Goal: Find specific page/section: Find specific page/section

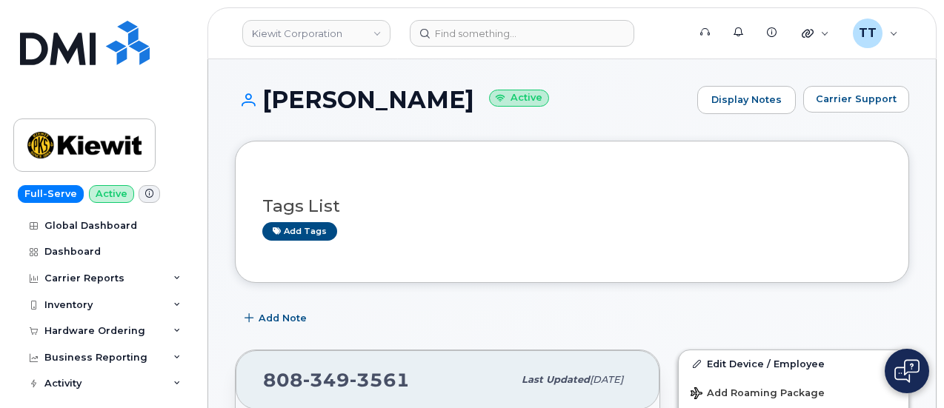
scroll to position [370, 0]
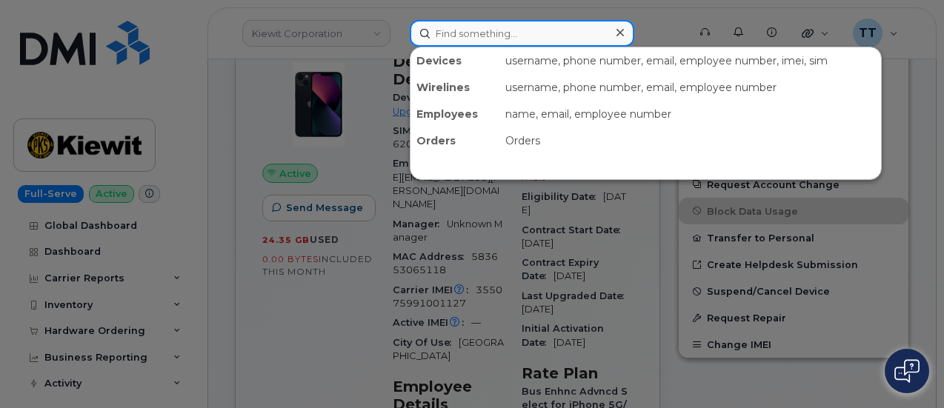
click at [507, 37] on input at bounding box center [522, 33] width 224 height 27
paste input "817-776-3102"
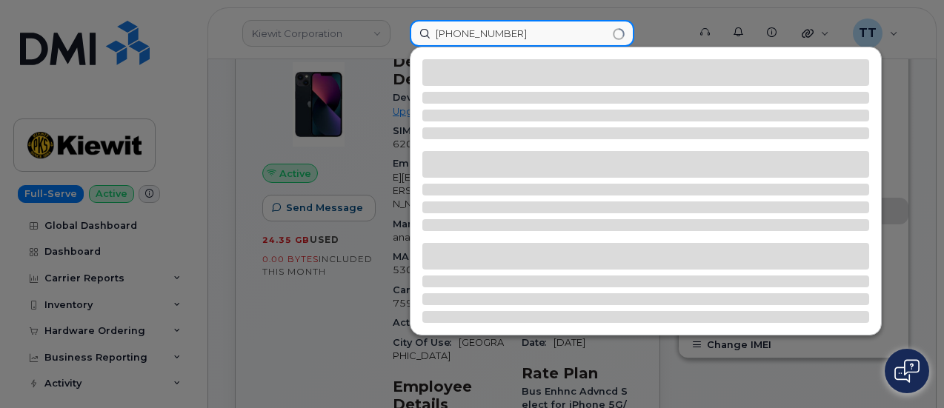
type input "817-776-3102"
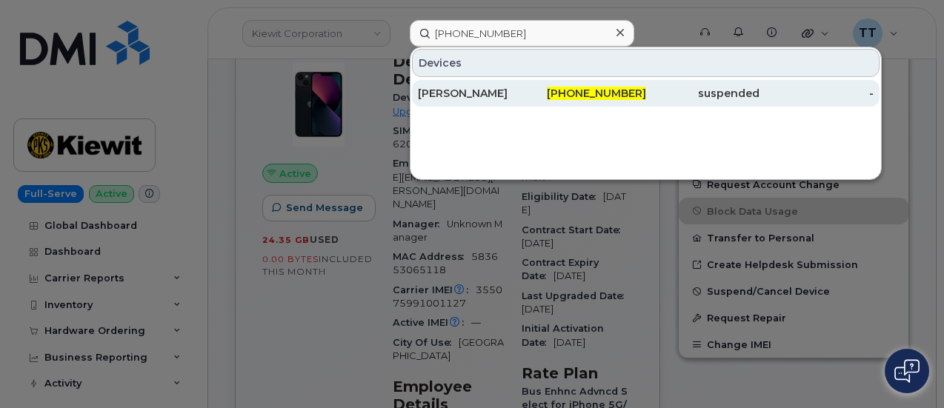
click at [551, 97] on div "817-776-3102" at bounding box center [589, 93] width 114 height 15
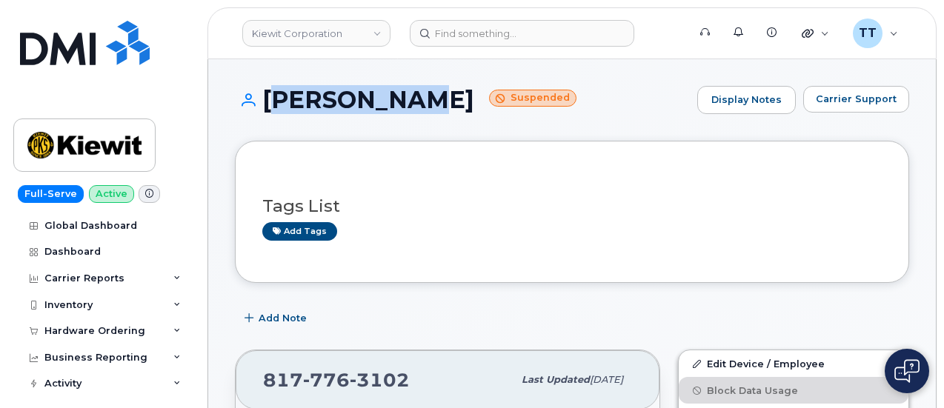
drag, startPoint x: 412, startPoint y: 96, endPoint x: 271, endPoint y: 104, distance: 141.1
click at [267, 106] on h1 "JOHN NAGLE Suspended" at bounding box center [462, 100] width 455 height 26
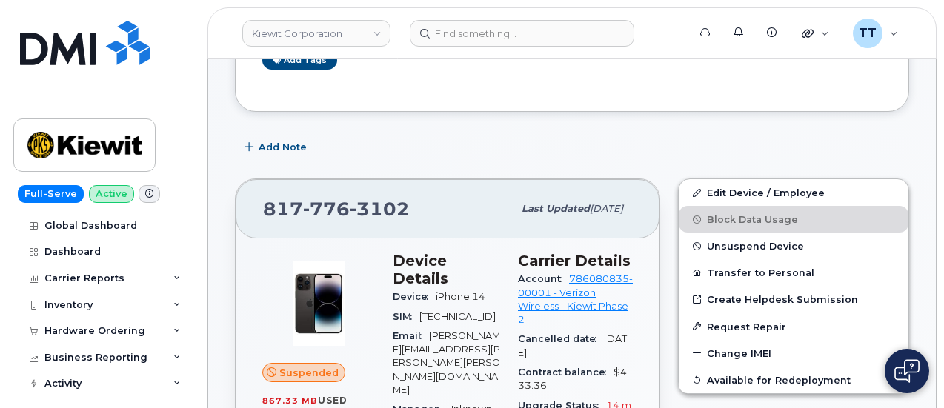
scroll to position [148, 0]
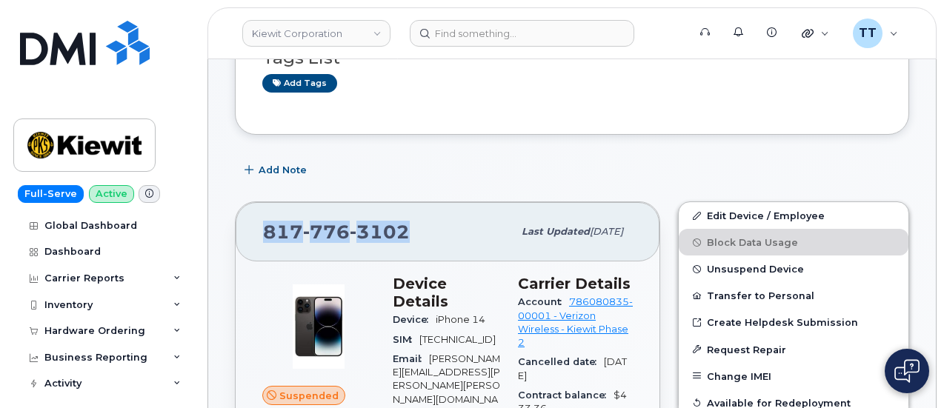
drag, startPoint x: 414, startPoint y: 223, endPoint x: 267, endPoint y: 227, distance: 147.5
click at [267, 227] on div "817 776 3102" at bounding box center [388, 231] width 250 height 31
copy span "817 776 3102"
click at [408, 180] on div "Add Note" at bounding box center [572, 170] width 674 height 27
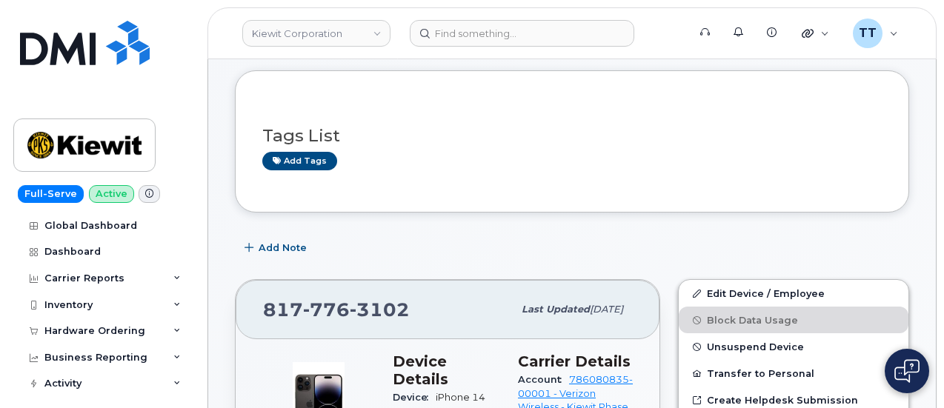
scroll to position [0, 0]
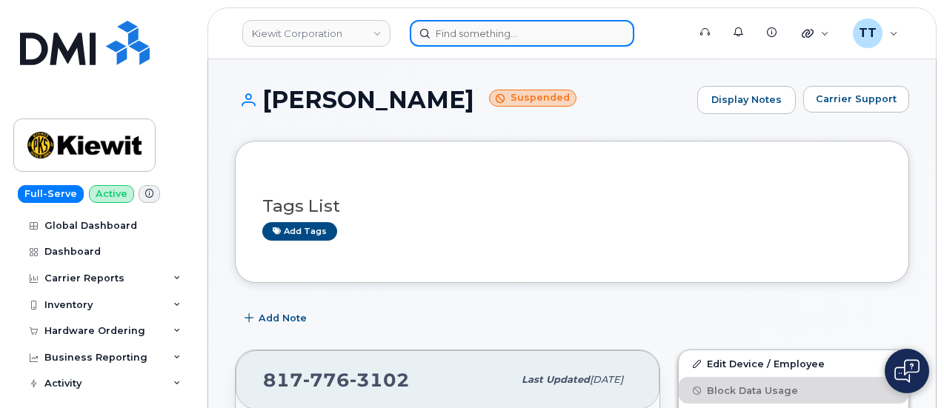
click at [497, 39] on input at bounding box center [522, 33] width 224 height 27
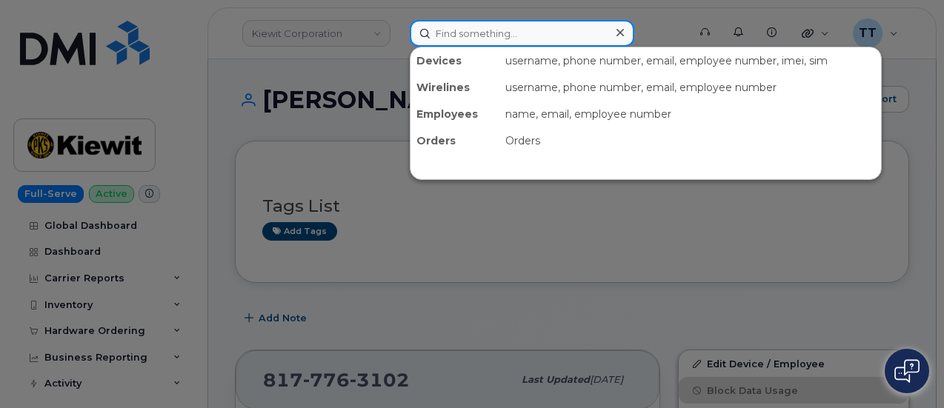
paste input "817-751-2683"
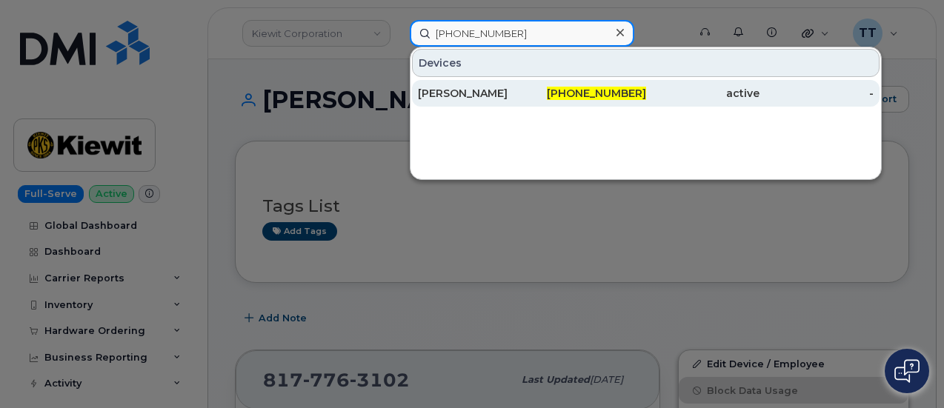
type input "817-751-2683"
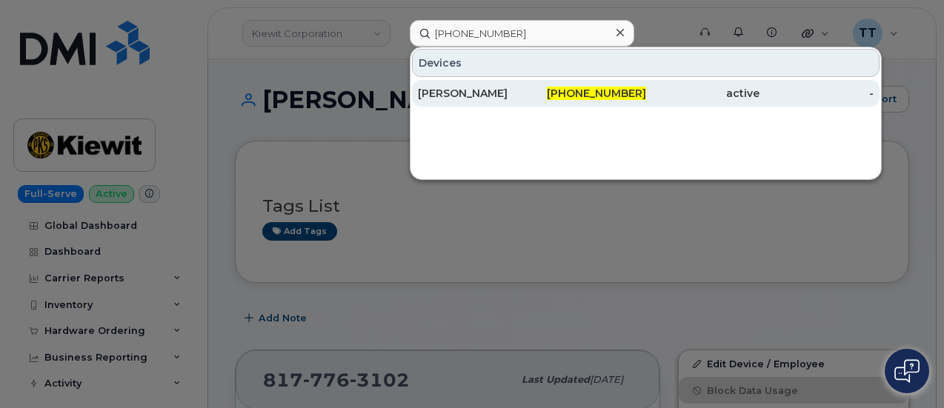
click at [522, 93] on div "DEREK HAMMANN" at bounding box center [475, 93] width 114 height 15
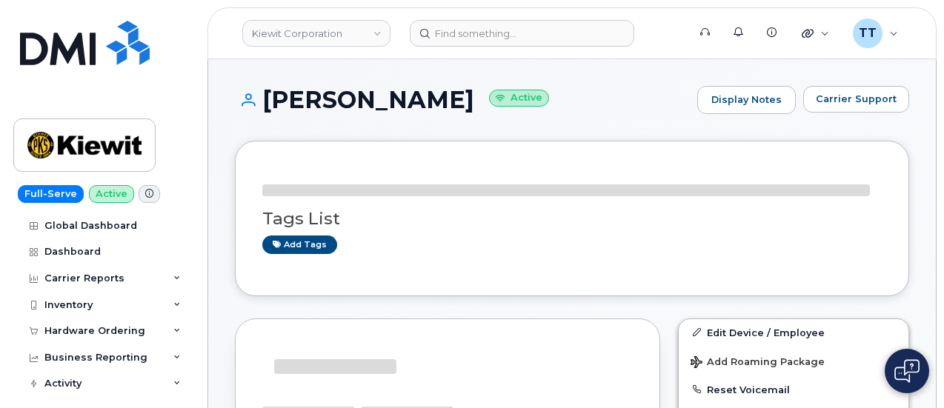
click at [342, 102] on h1 "DEREK HAMMANN Active" at bounding box center [462, 100] width 455 height 26
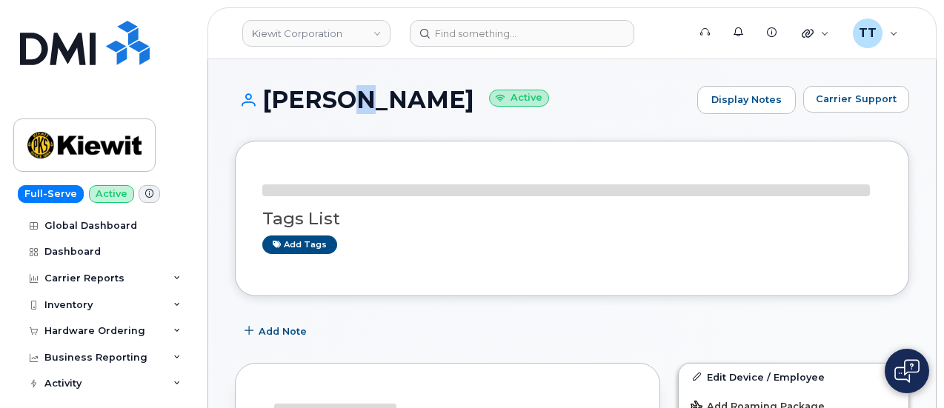
click at [342, 102] on h1 "DEREK HAMMANN Active" at bounding box center [462, 100] width 455 height 26
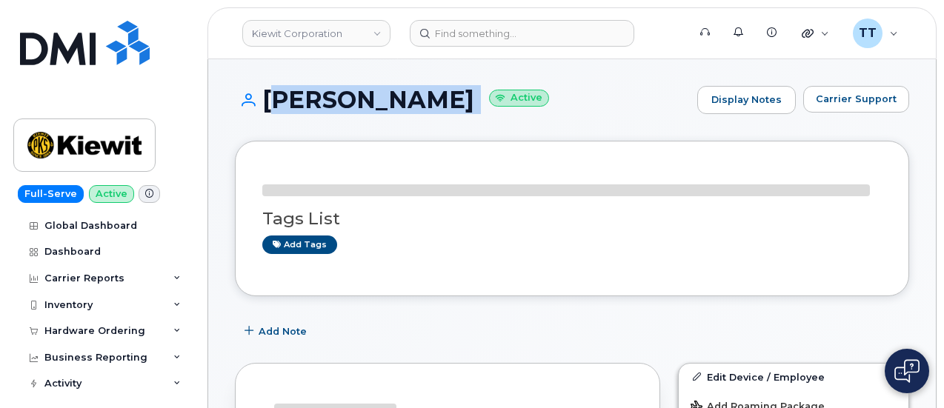
click at [342, 102] on h1 "DEREK HAMMANN Active" at bounding box center [462, 100] width 455 height 26
copy h1 "[PERSON_NAME]"
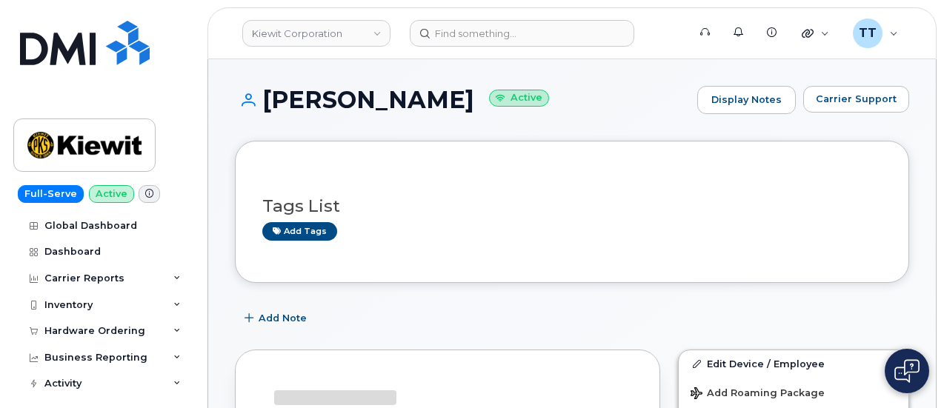
click at [338, 131] on div "DEREK HAMMANN Active Display Notes Carrier Support" at bounding box center [572, 113] width 674 height 55
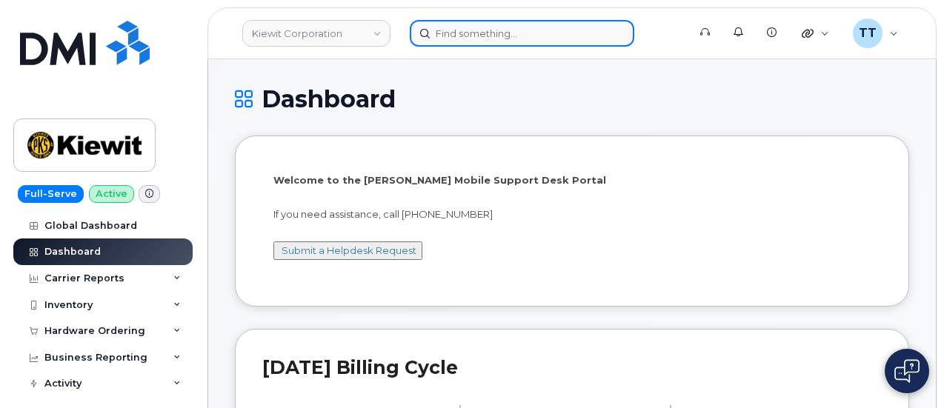
click at [473, 36] on input at bounding box center [522, 33] width 224 height 27
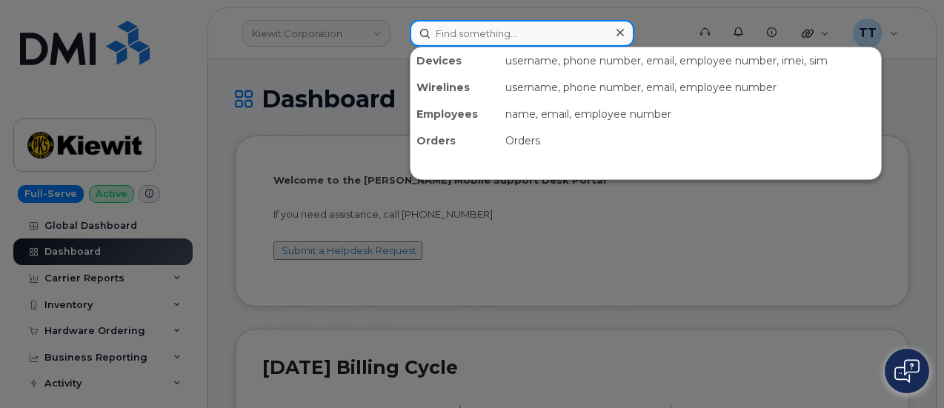
paste input "636-673-3089"
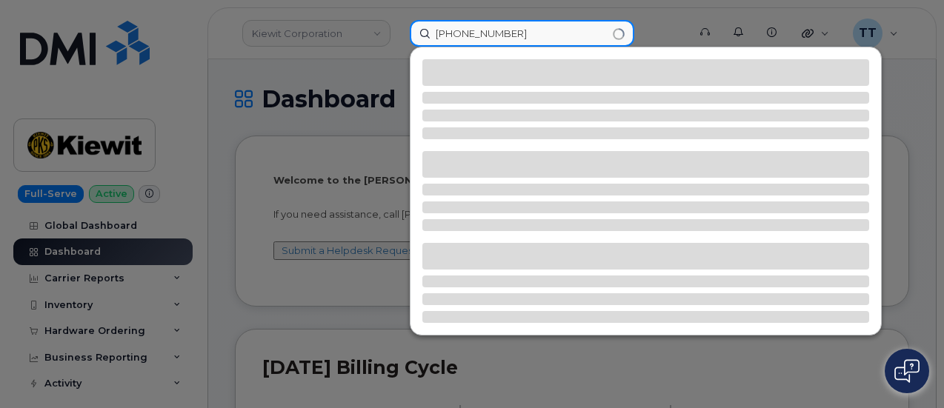
click at [436, 32] on input "636-673-3089" at bounding box center [522, 33] width 224 height 27
type input "636-673-3089"
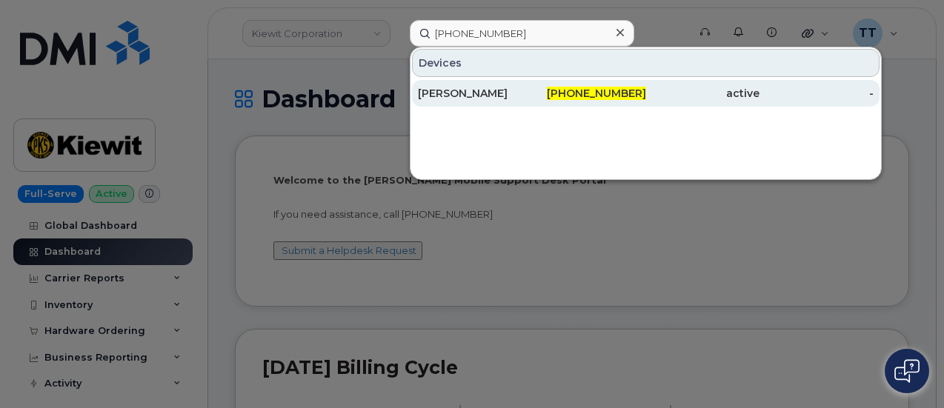
click at [445, 96] on div "Karthik Kanithi" at bounding box center [475, 93] width 114 height 15
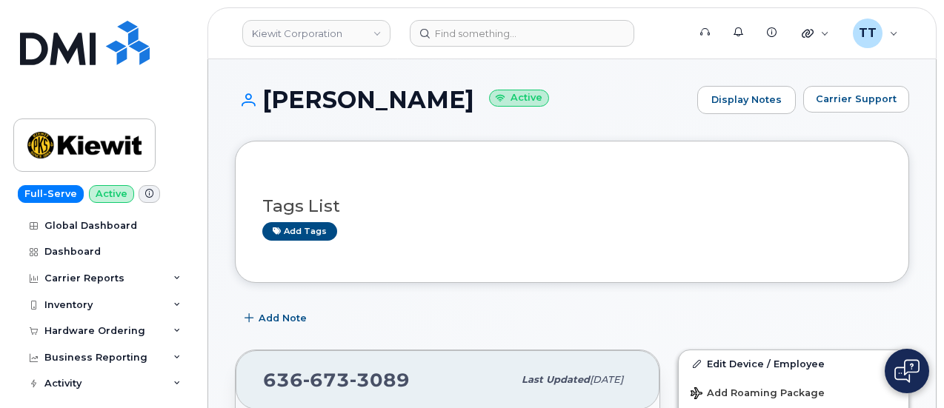
click at [180, 81] on div "Full-Serve Active Global Dashboard Dashboard Carrier Reports Monthly Billing Da…" at bounding box center [100, 204] width 201 height 408
click at [653, 127] on div "[PERSON_NAME] Active Display Notes Carrier Support" at bounding box center [572, 113] width 674 height 55
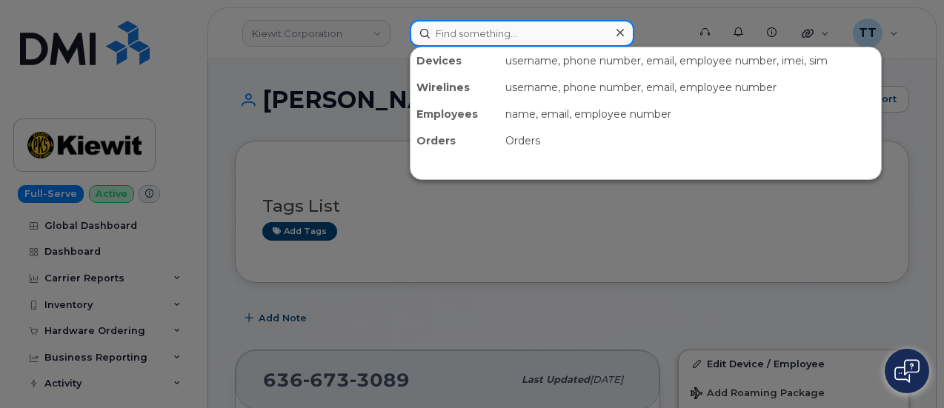
click at [475, 27] on input at bounding box center [522, 33] width 224 height 27
paste input "402.990.1508"
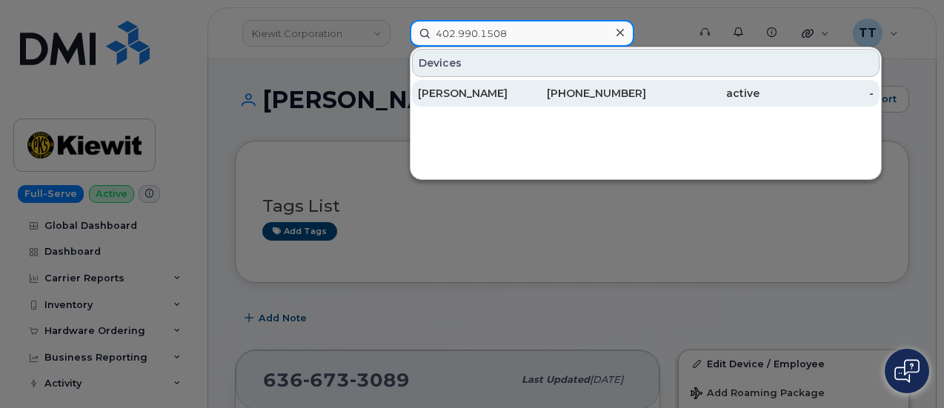
type input "402.990.1508"
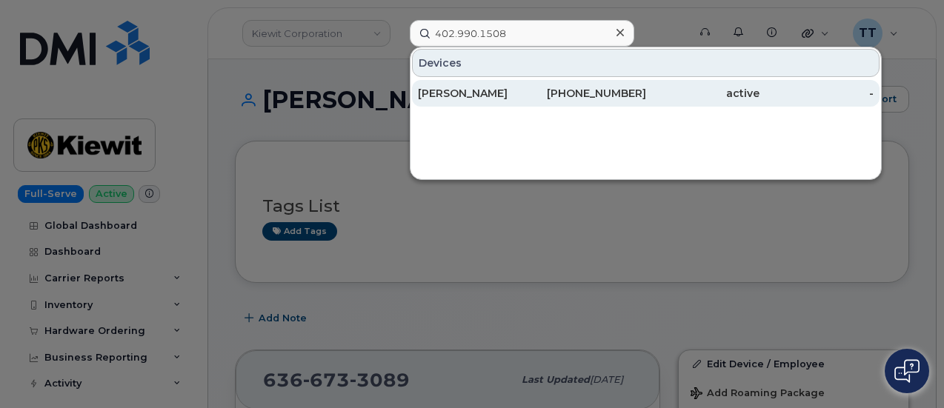
click at [533, 87] on div "[PHONE_NUMBER]" at bounding box center [589, 93] width 114 height 15
